Goal: Check status

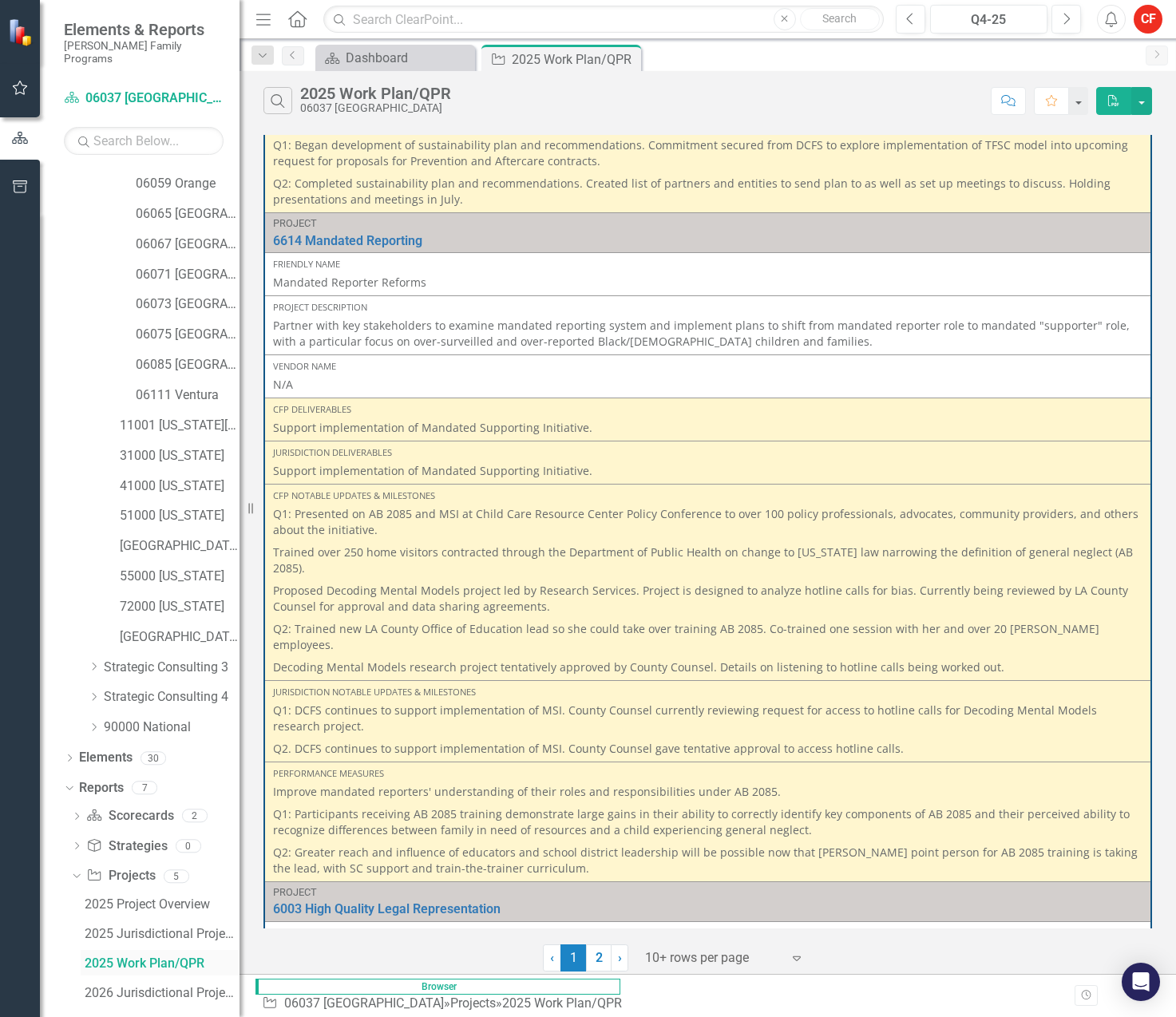
scroll to position [301, 0]
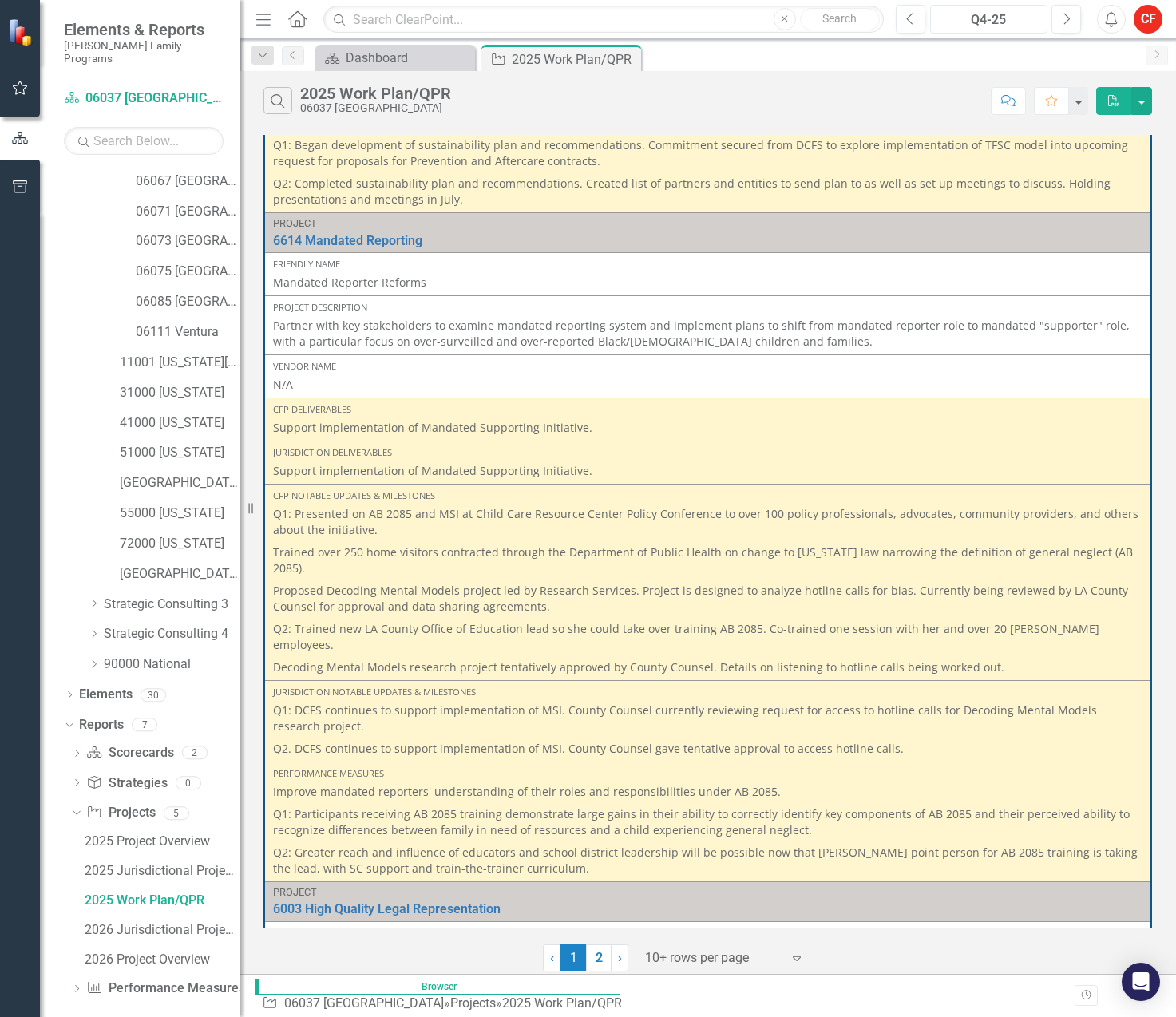
click at [969, 8] on button "Q4-25" at bounding box center [989, 19] width 117 height 29
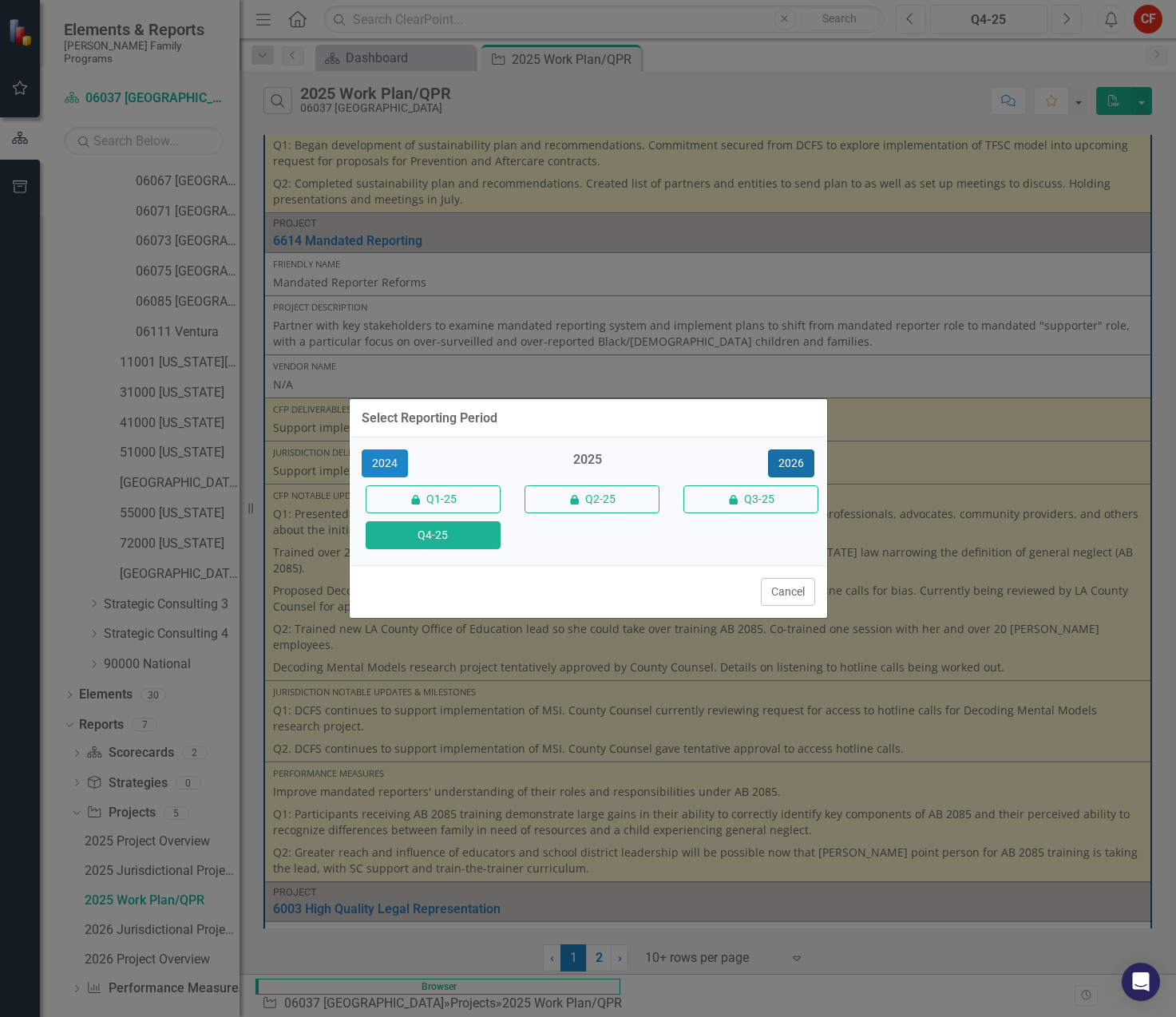
click at [776, 459] on button "2026" at bounding box center [792, 463] width 47 height 28
click at [442, 518] on div "Q4-26" at bounding box center [429, 535] width 159 height 36
click at [444, 538] on button "Q4-26" at bounding box center [433, 535] width 135 height 28
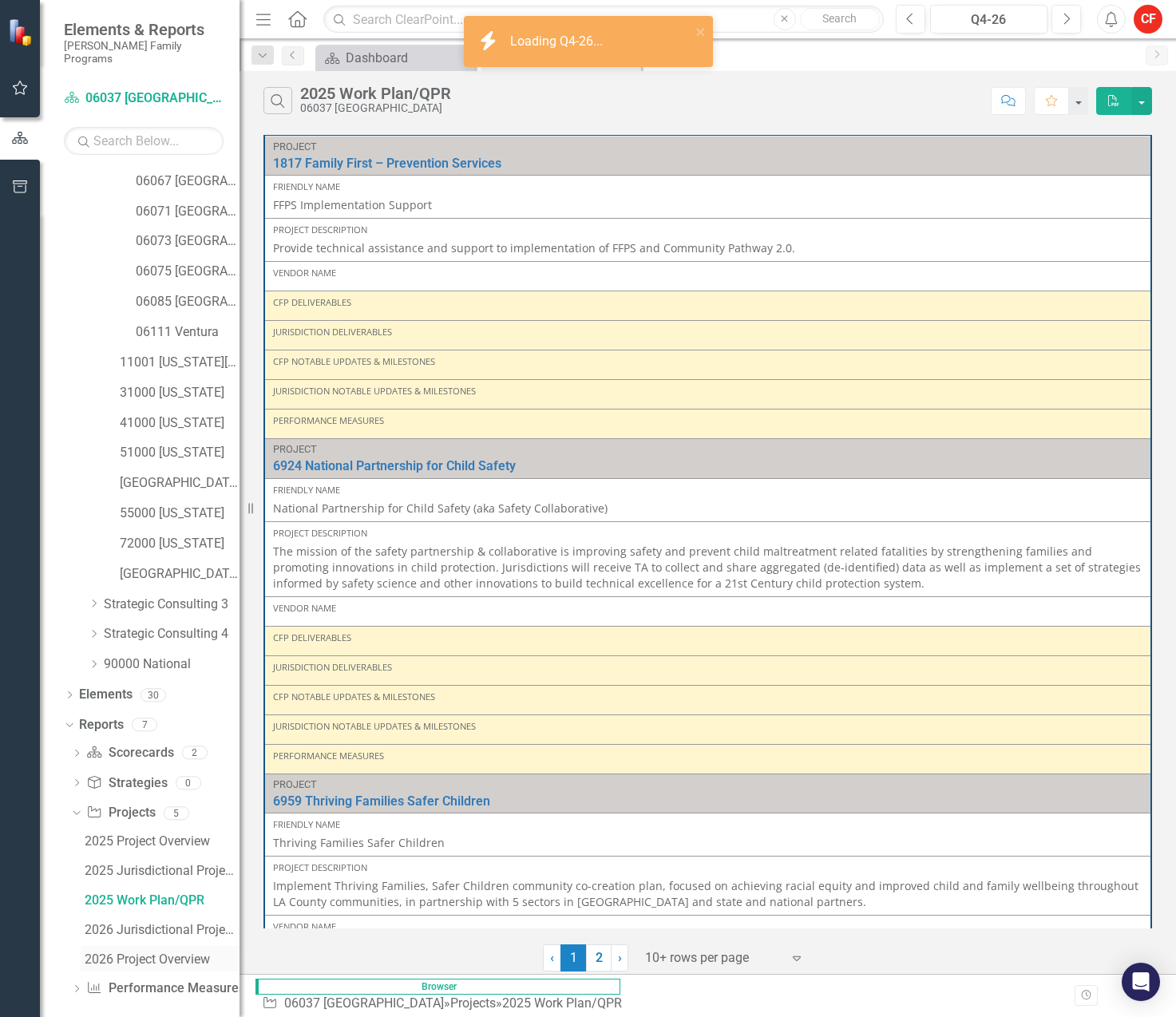
click at [167, 953] on div "2026 Project Overview" at bounding box center [162, 959] width 154 height 14
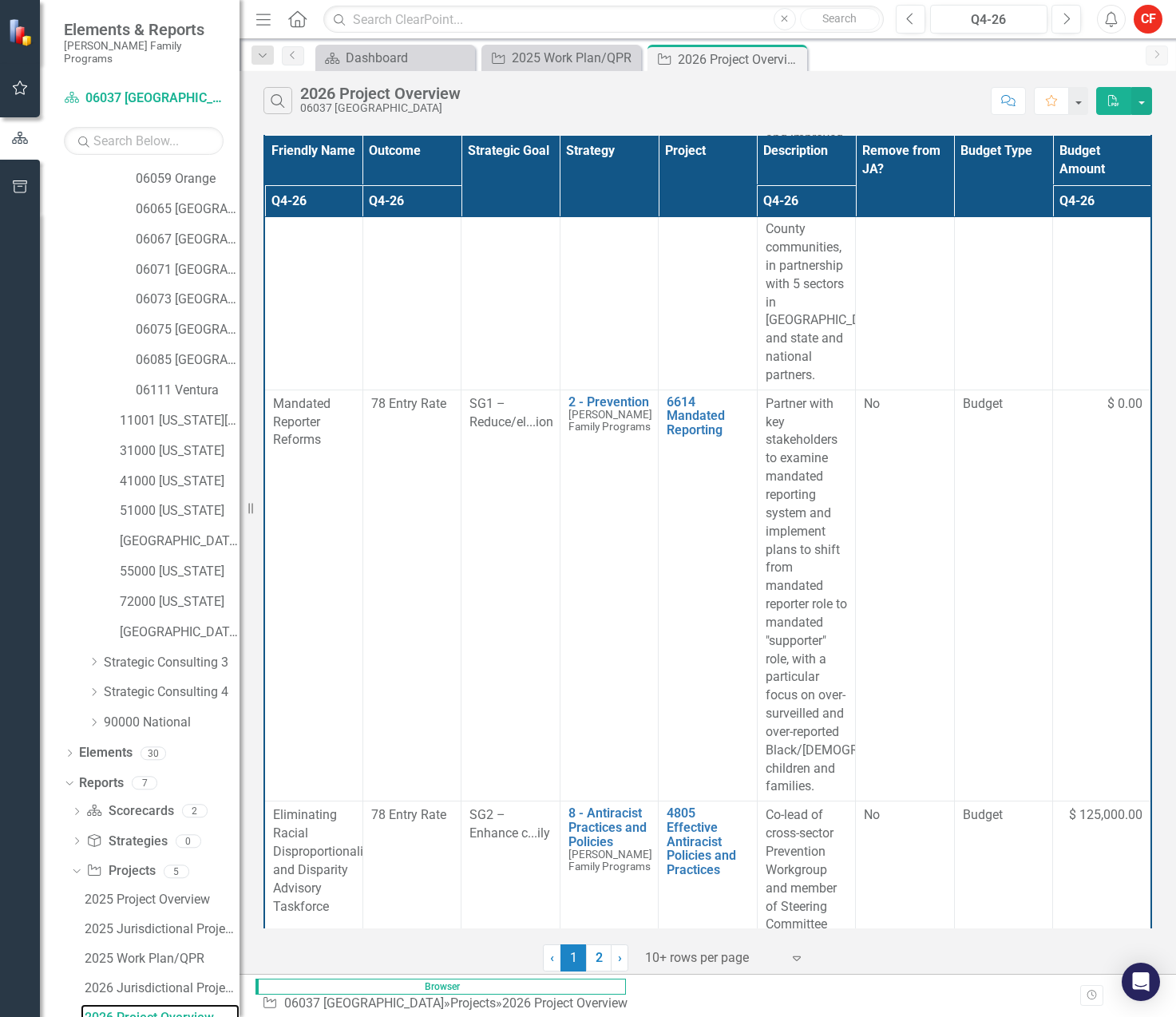
scroll to position [1118, 23]
click at [165, 952] on div "2025 Work Plan/QPR" at bounding box center [162, 958] width 154 height 14
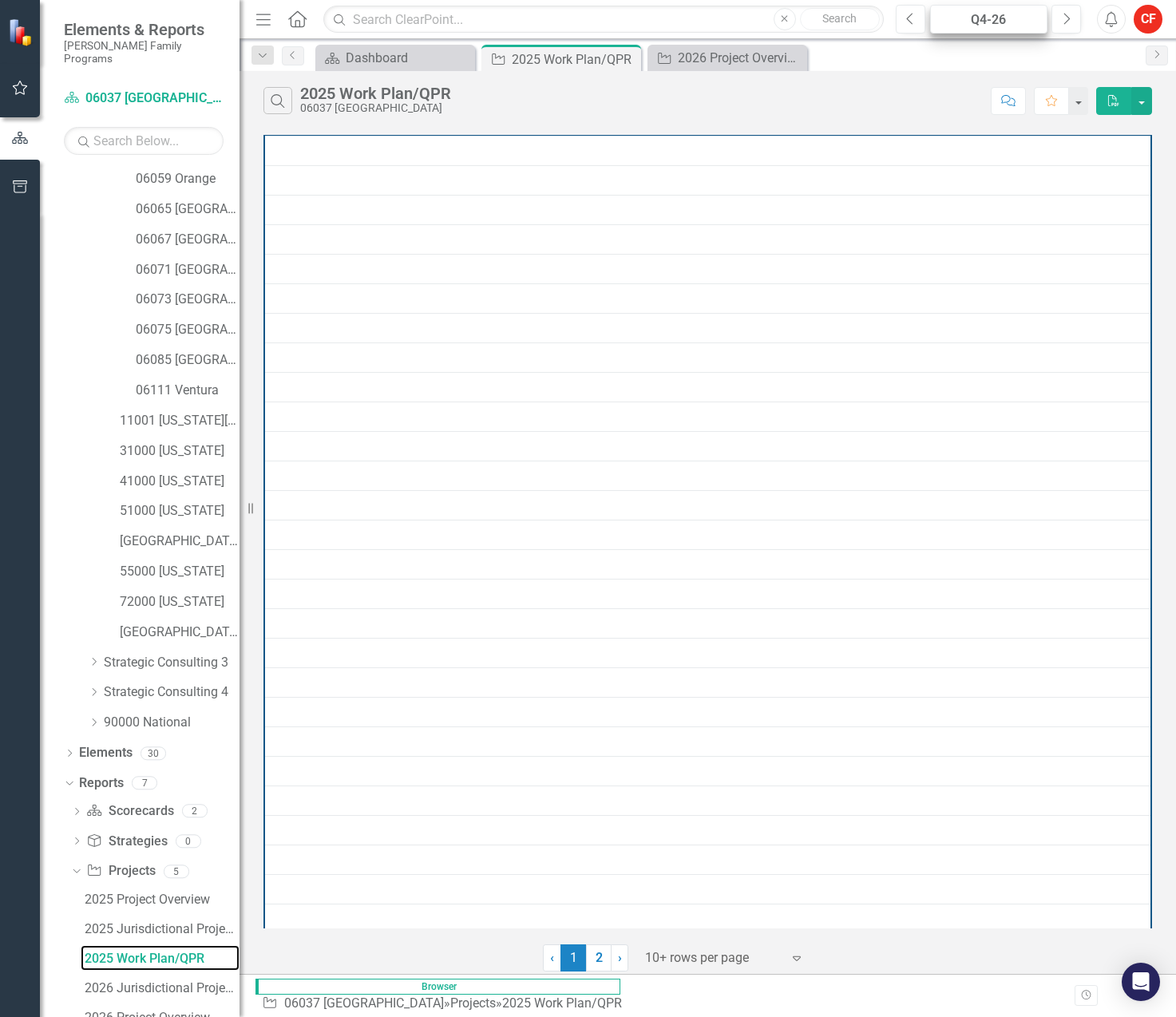
scroll to position [183, 0]
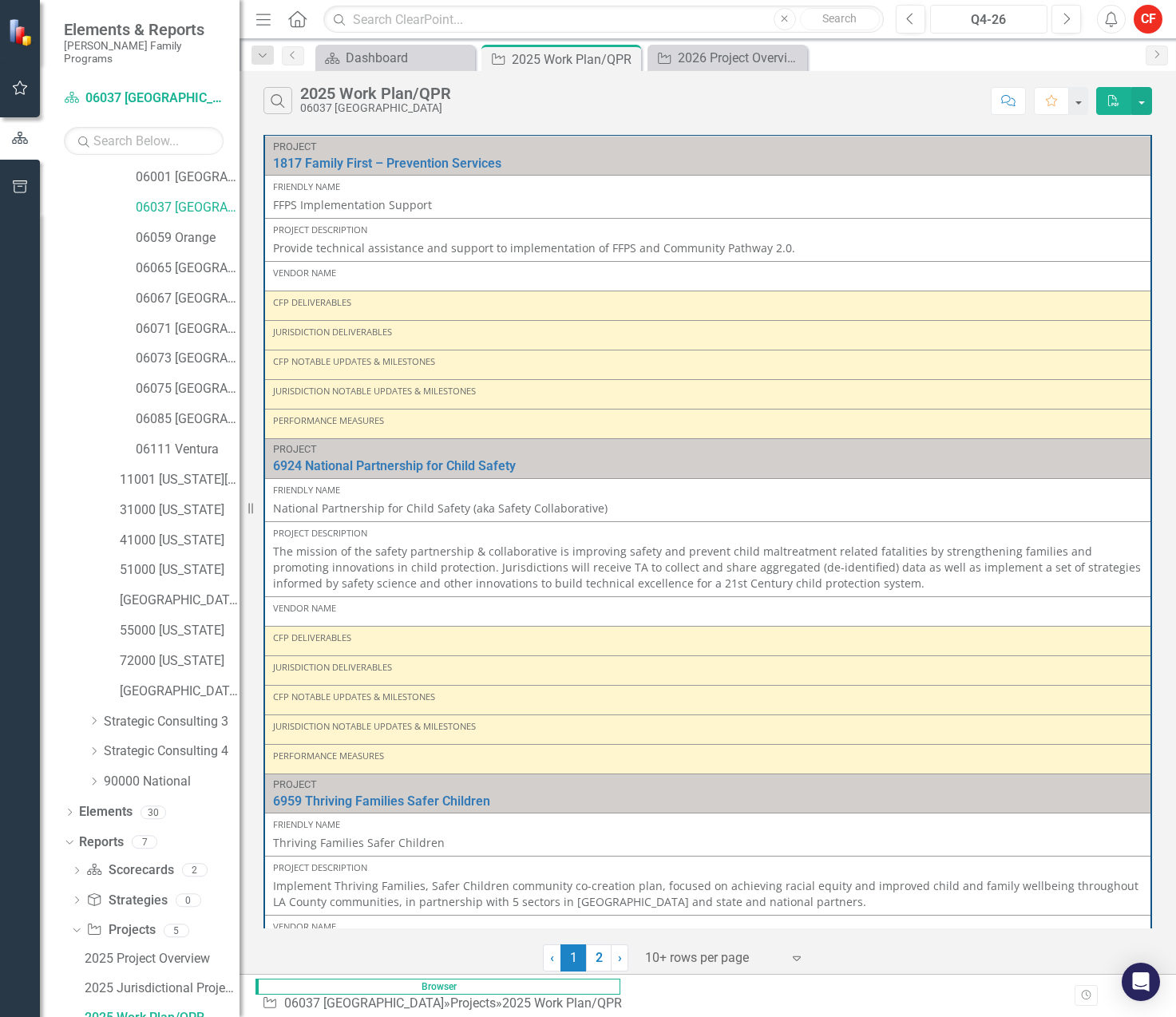
click at [977, 20] on div "Q4-26" at bounding box center [989, 20] width 106 height 20
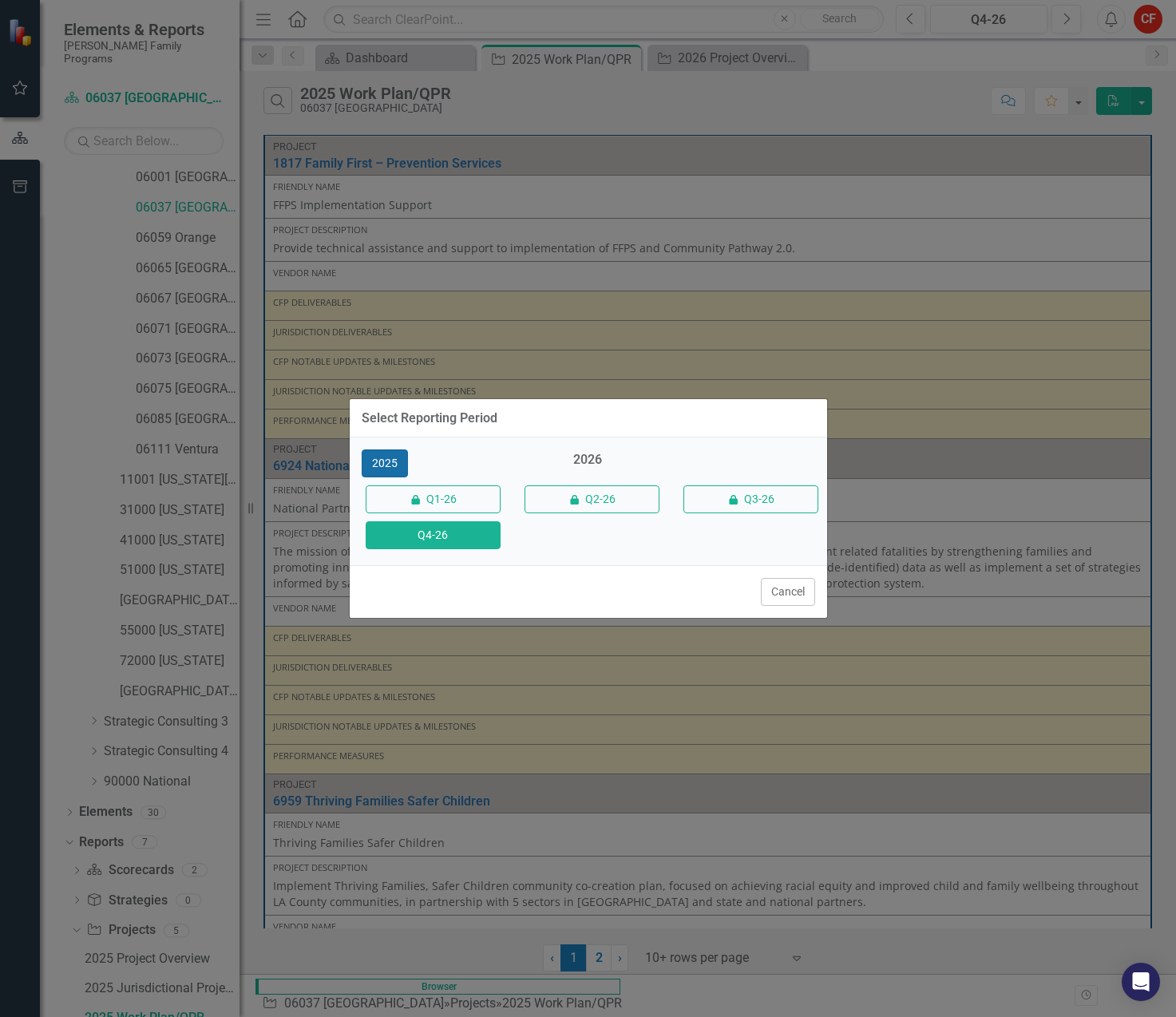
click at [381, 460] on button "2025" at bounding box center [385, 463] width 47 height 28
click at [425, 542] on button "Q4-25" at bounding box center [433, 535] width 135 height 28
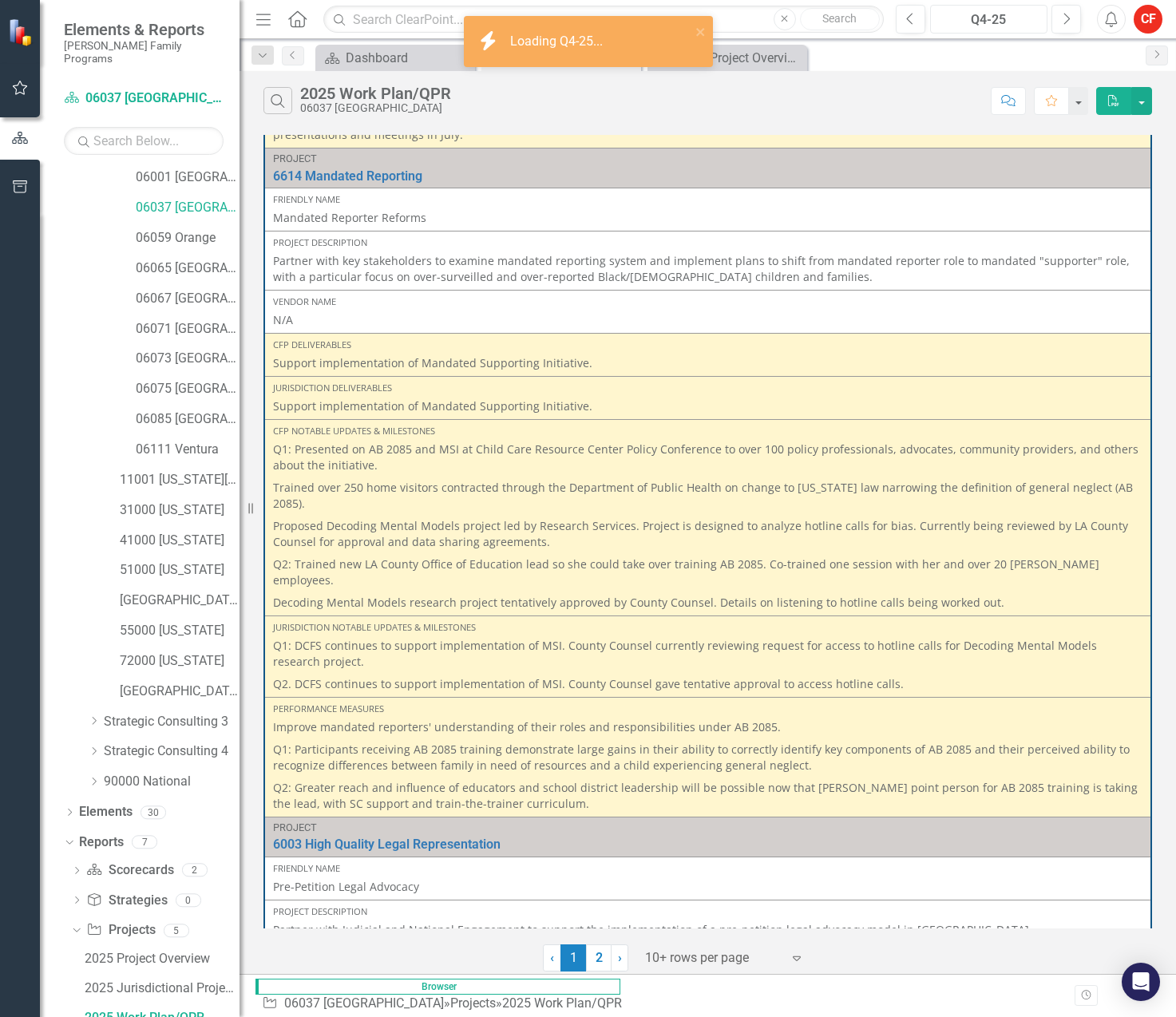
scroll to position [1757, 0]
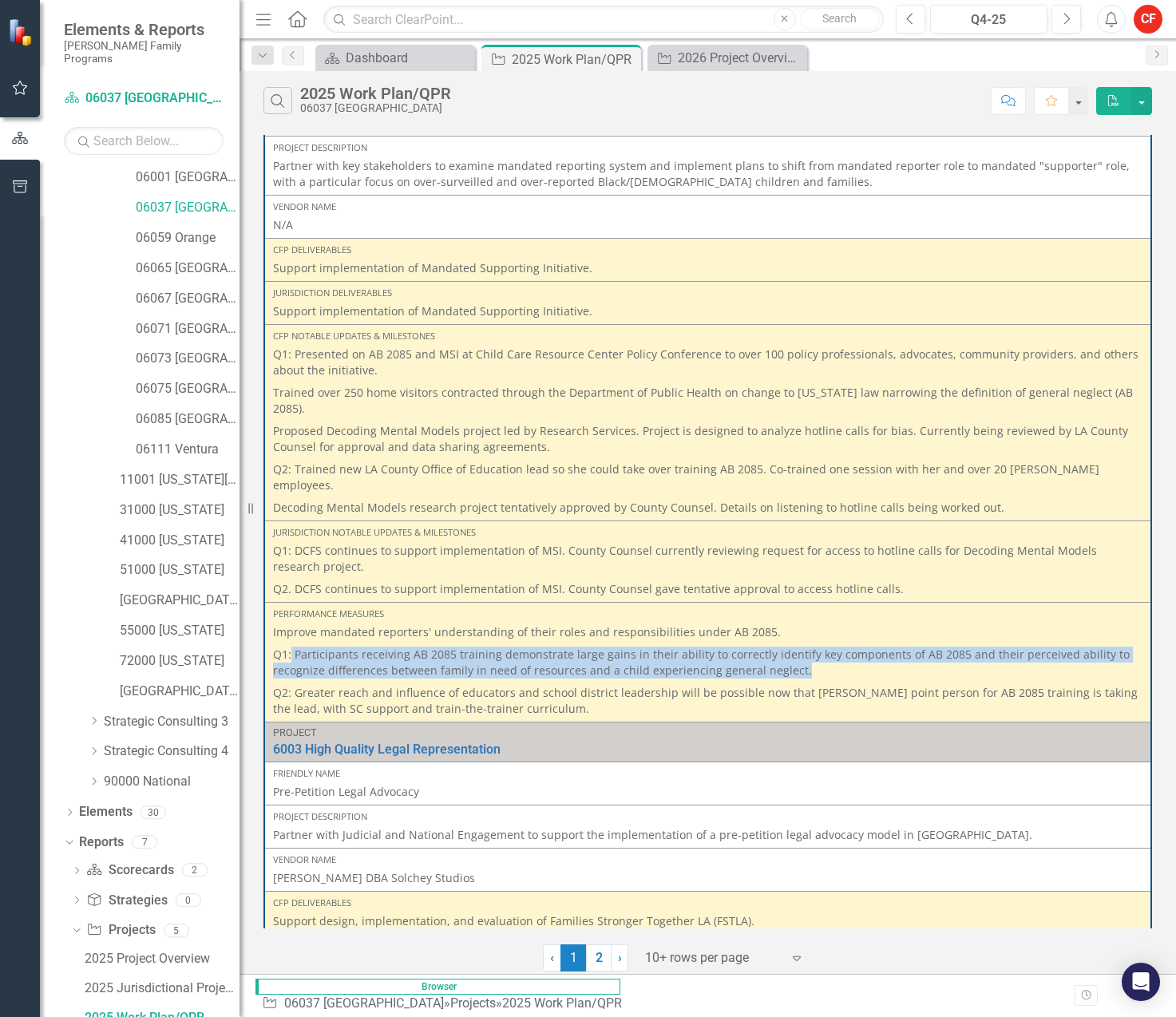
drag, startPoint x: 672, startPoint y: 611, endPoint x: 292, endPoint y: 603, distance: 380.1
click at [292, 644] on p "Q1: Participants receiving AB 2085 training demonstrate large gains in their ab…" at bounding box center [708, 662] width 870 height 38
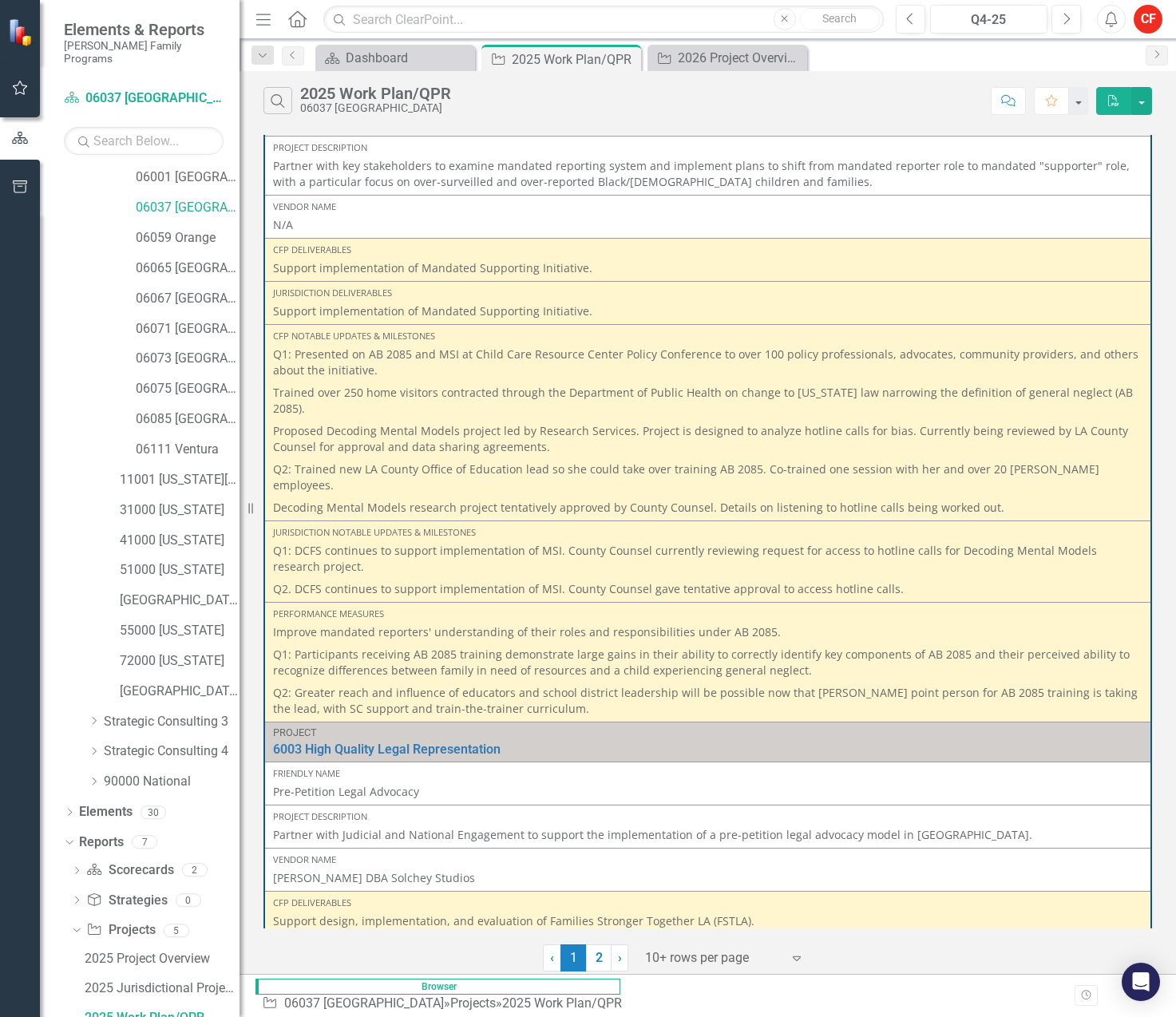
click at [510, 682] on p "Q2: Greater reach and influence of educators and school district leadership wil…" at bounding box center [708, 700] width 870 height 35
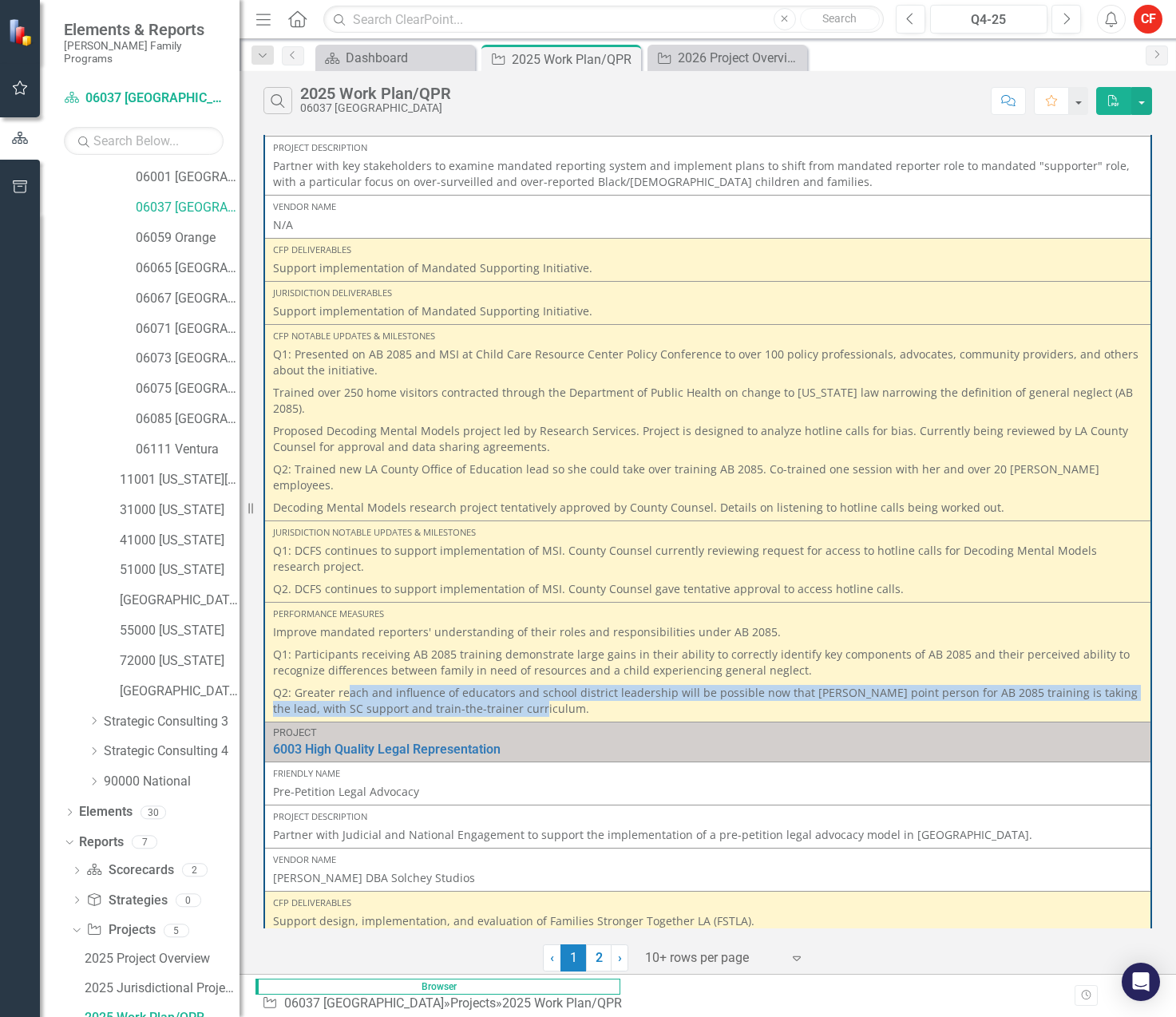
drag, startPoint x: 506, startPoint y: 663, endPoint x: 350, endPoint y: 636, distance: 158.3
click at [350, 682] on p "Q2: Greater reach and influence of educators and school district leadership wil…" at bounding box center [708, 700] width 870 height 35
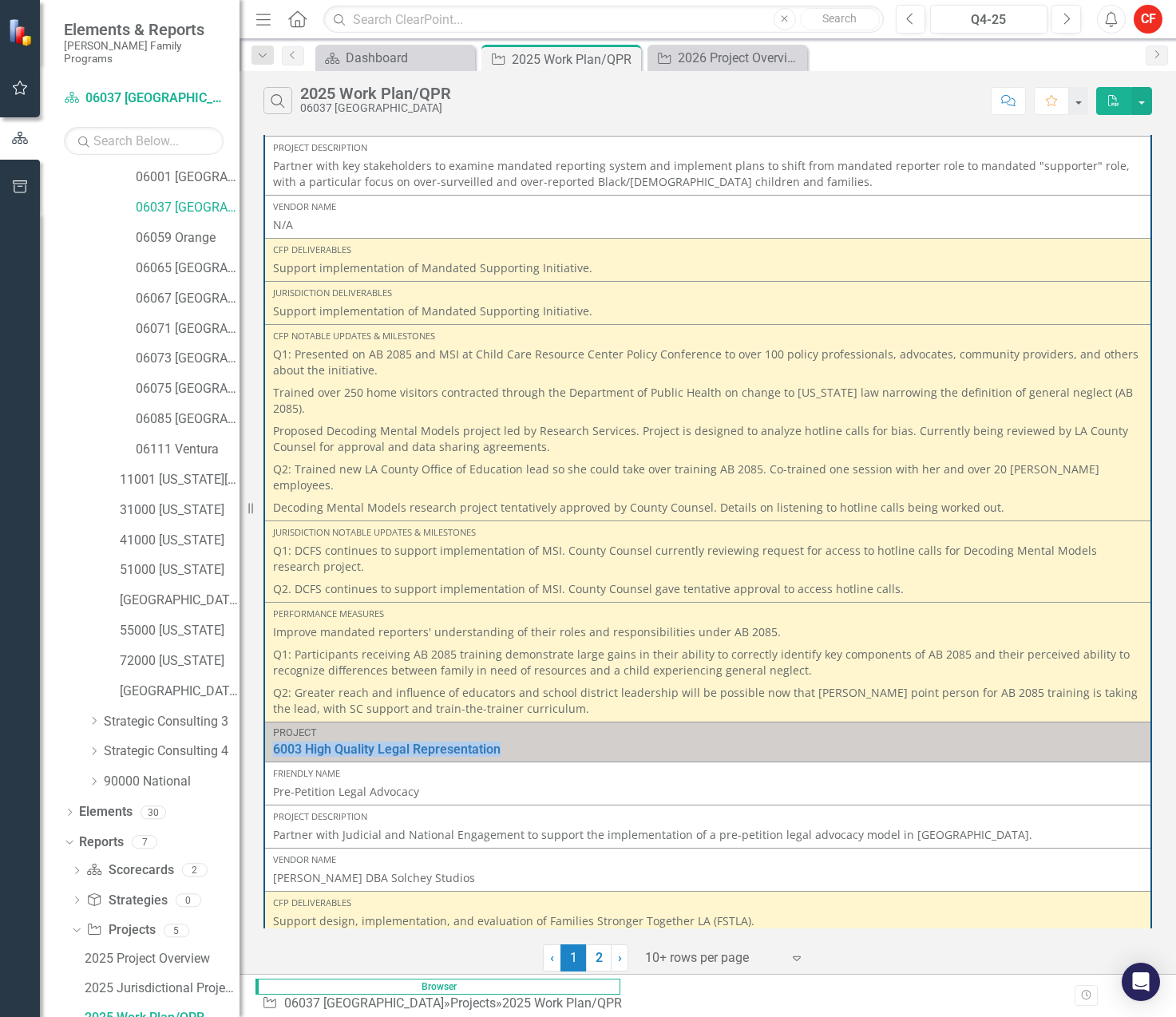
click at [570, 728] on div "Project 6003 High Quality Legal Representation Link Open Element" at bounding box center [708, 743] width 870 height 30
drag, startPoint x: 570, startPoint y: 690, endPoint x: 528, endPoint y: 654, distance: 55.3
click at [528, 682] on p "Q2: Greater reach and influence of educators and school district leadership wil…" at bounding box center [708, 700] width 870 height 35
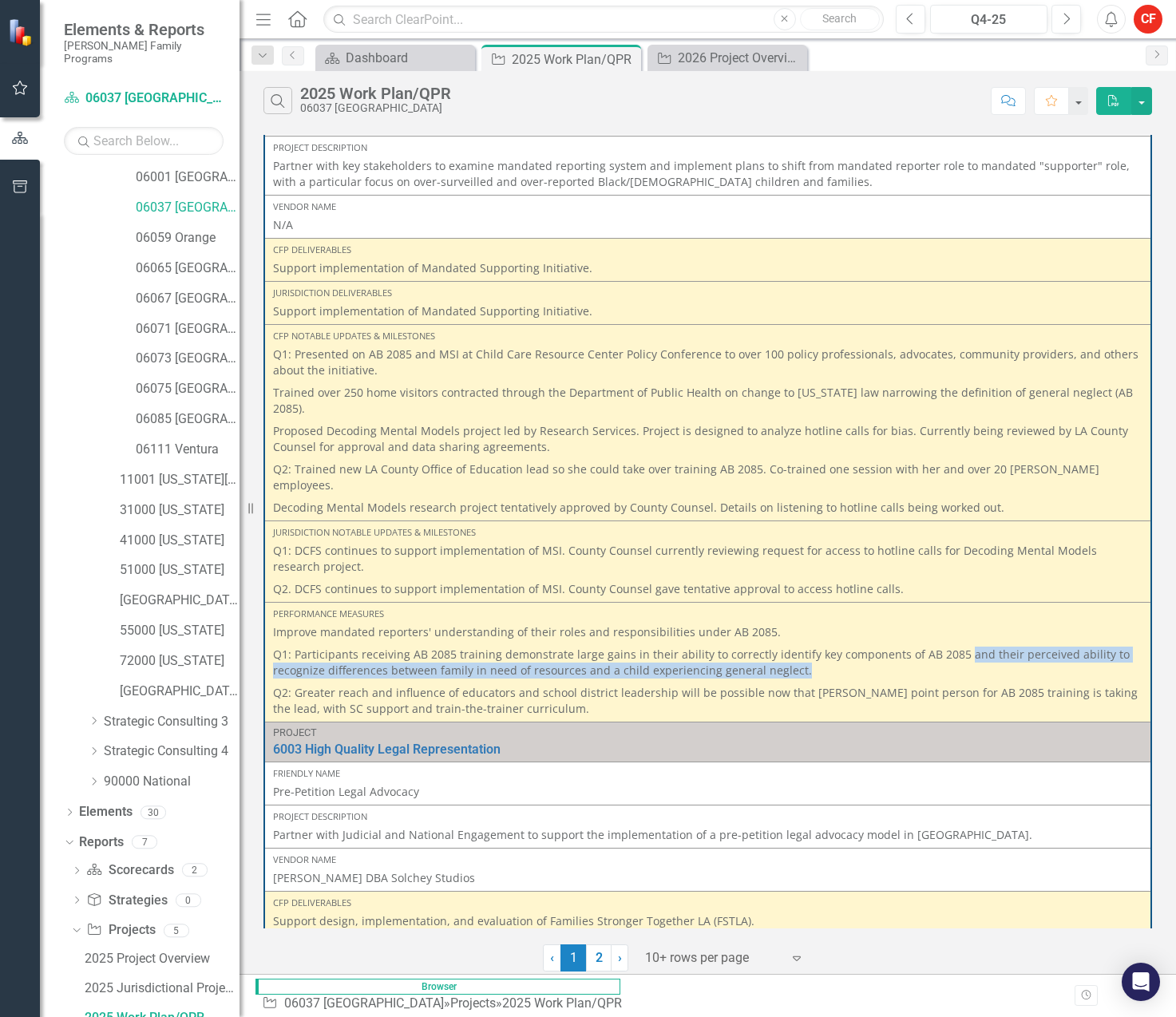
drag, startPoint x: 952, startPoint y: 610, endPoint x: 998, endPoint y: 617, distance: 46.5
click at [998, 644] on p "Q1: Participants receiving AB 2085 training demonstrate large gains in their ab…" at bounding box center [708, 662] width 870 height 38
click at [822, 644] on p "Q1: Participants receiving AB 2085 training demonstrate large gains in their ab…" at bounding box center [708, 662] width 870 height 38
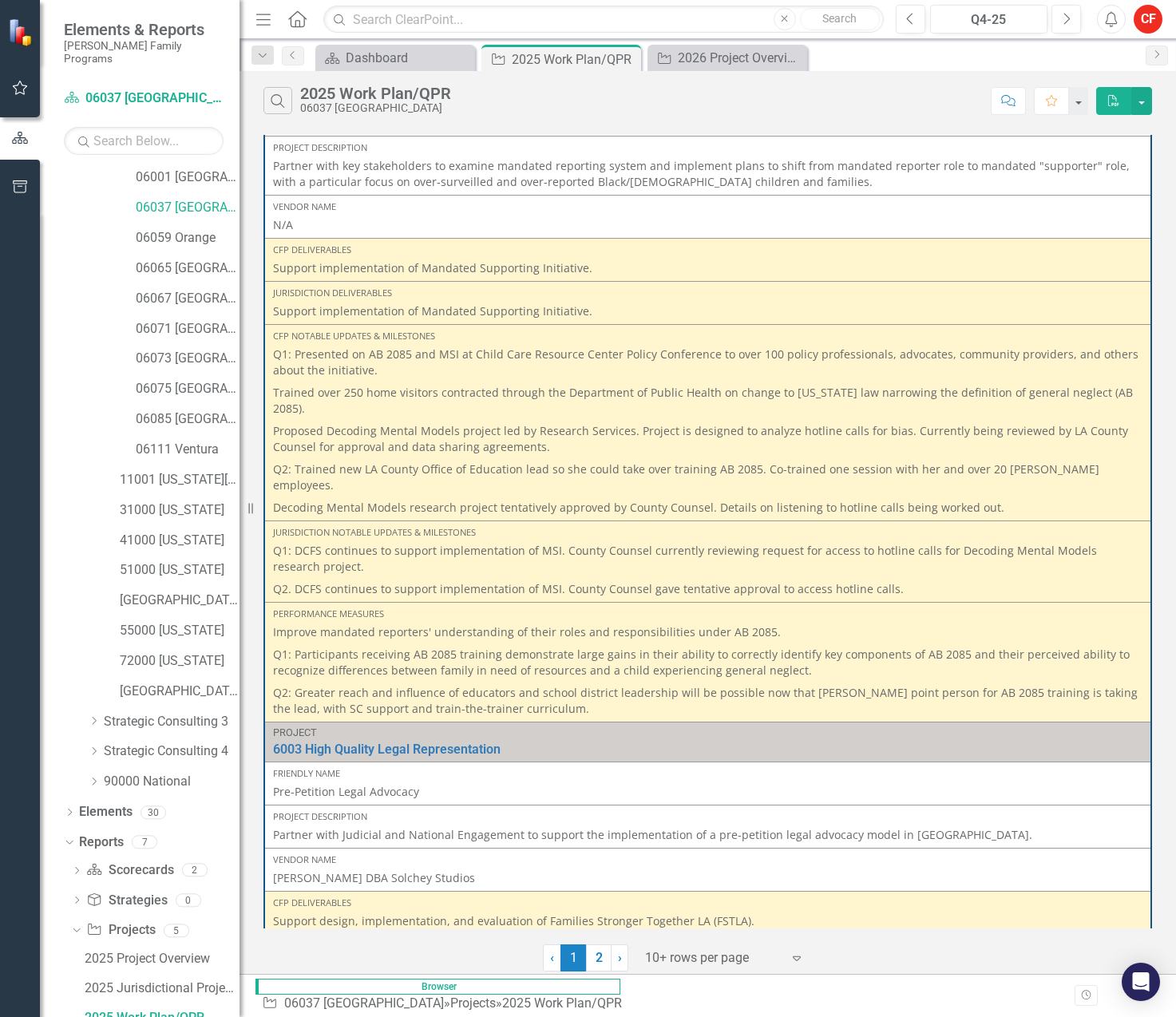
click at [717, 682] on p "Q2: Greater reach and influence of educators and school district leadership wil…" at bounding box center [708, 700] width 870 height 35
